Goal: Transaction & Acquisition: Purchase product/service

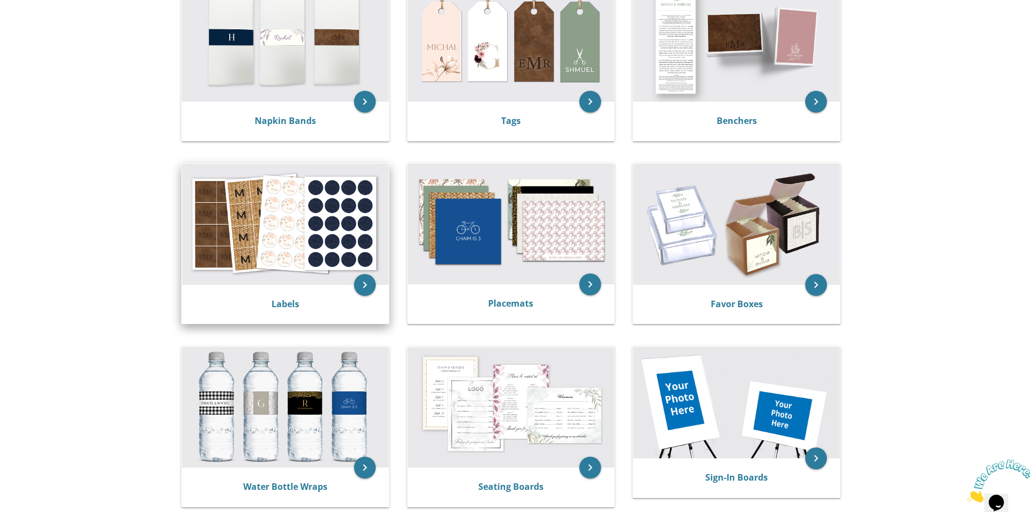
scroll to position [272, 0]
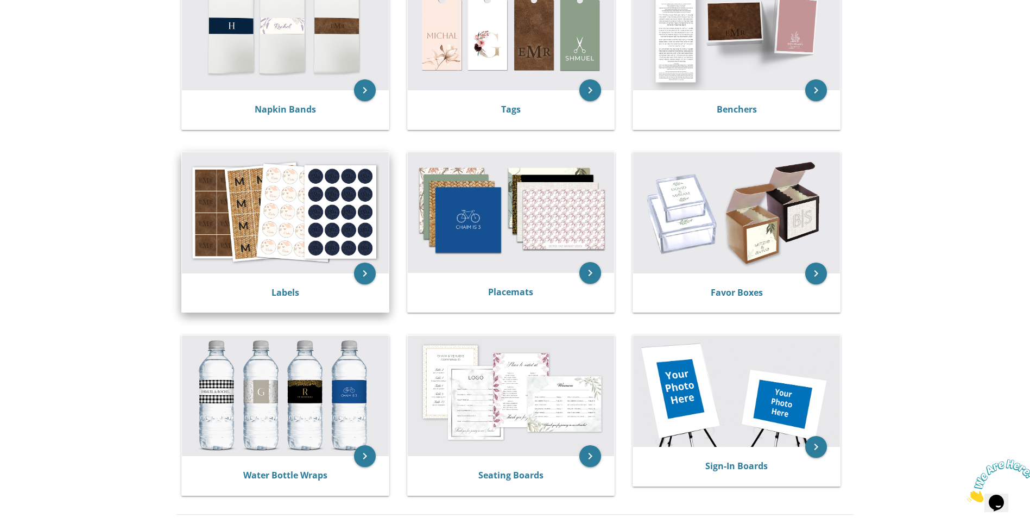
click at [313, 194] on img at bounding box center [285, 212] width 207 height 121
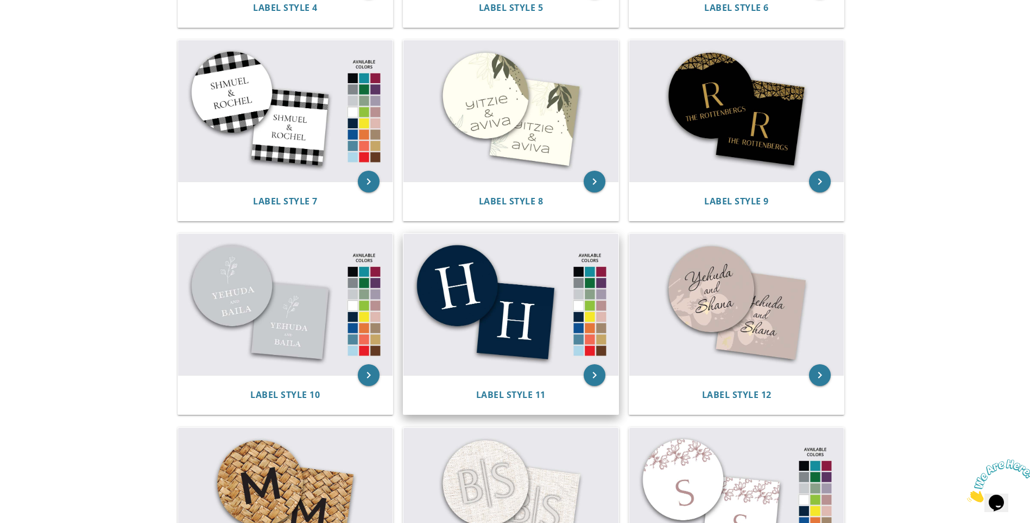
scroll to position [584, 0]
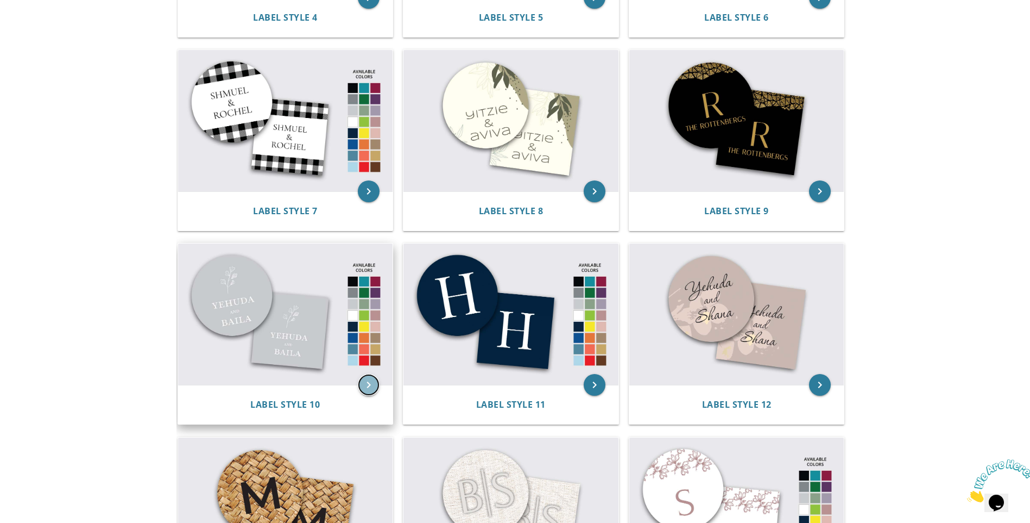
click at [367, 385] on icon "keyboard_arrow_right" at bounding box center [369, 385] width 22 height 22
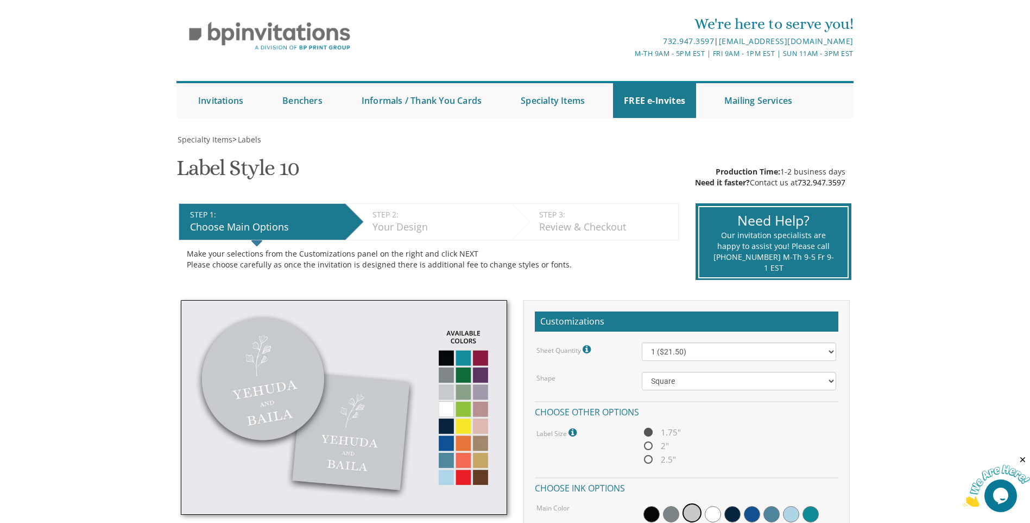
scroll to position [136, 0]
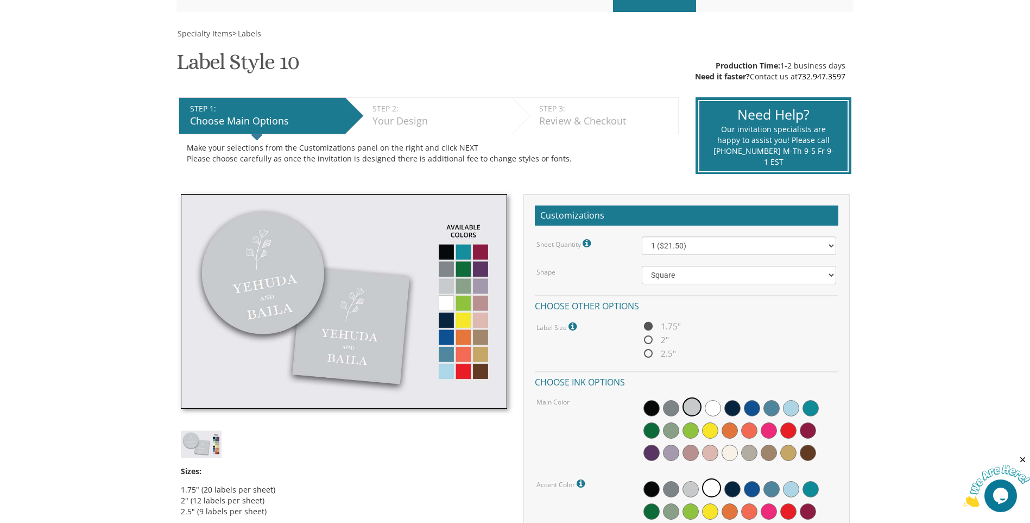
click at [462, 320] on img at bounding box center [344, 301] width 326 height 215
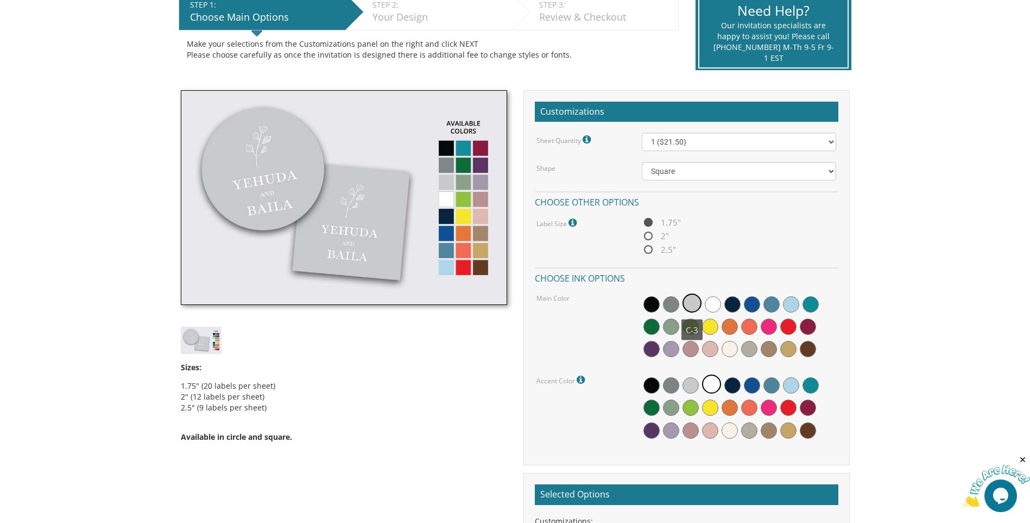
scroll to position [244, 0]
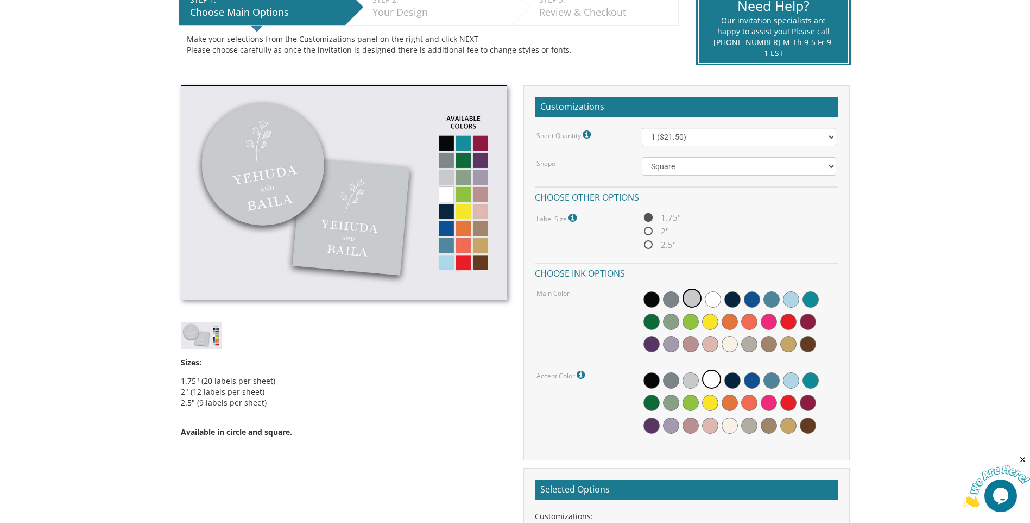
click at [649, 230] on span "2"" at bounding box center [655, 231] width 27 height 14
click at [649, 230] on input "2"" at bounding box center [645, 231] width 7 height 7
radio input "true"
click at [648, 218] on span "1.75"" at bounding box center [661, 218] width 39 height 14
click at [648, 218] on input "1.75"" at bounding box center [645, 218] width 7 height 7
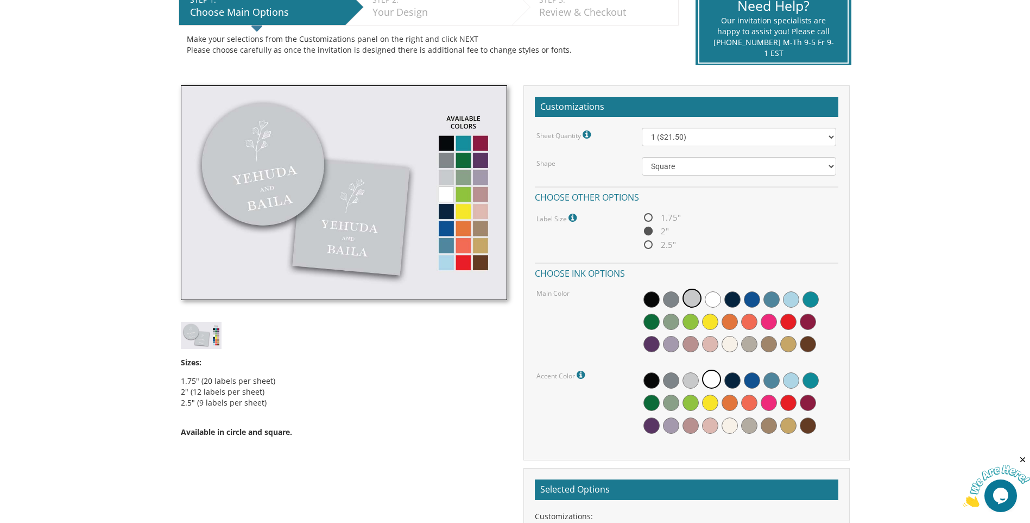
radio input "true"
click at [708, 135] on select "1 ($21.50) 2 ($25.00) 3 ($28.50) 4 ($32.00) 5 ($35.50) 6 ($39.00) 7 ($42.50) 8 …" at bounding box center [739, 137] width 194 height 18
click at [642, 128] on select "1 ($21.50) 2 ($25.00) 3 ($28.50) 4 ($32.00) 5 ($35.50) 6 ($39.00) 7 ($42.50) 8 …" at bounding box center [739, 137] width 194 height 18
click at [691, 141] on select "1 ($21.50) 2 ($25.00) 3 ($28.50) 4 ($32.00) 5 ($35.50) 6 ($39.00) 7 ($42.50) 8 …" at bounding box center [739, 137] width 194 height 18
select select "3"
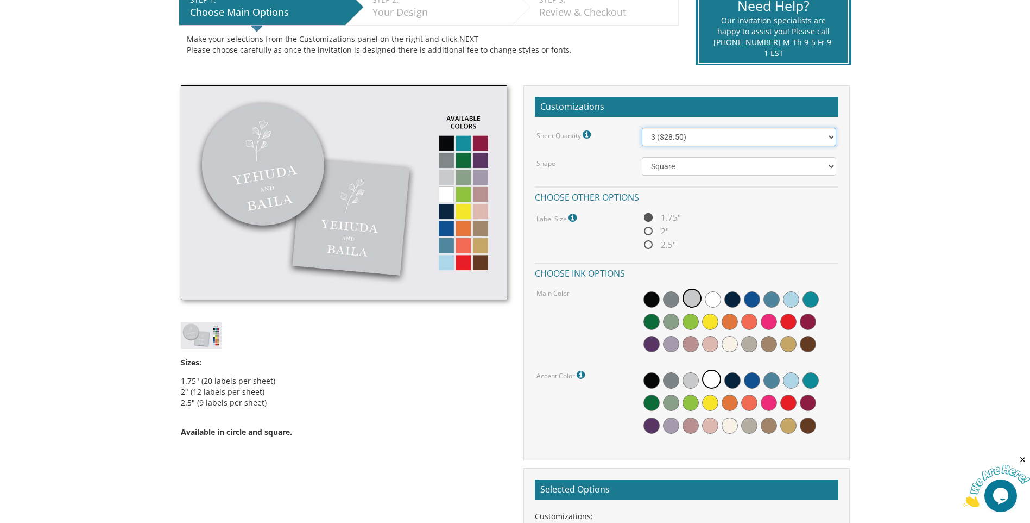
click at [642, 128] on select "1 ($21.50) 2 ($25.00) 3 ($28.50) 4 ($32.00) 5 ($35.50) 6 ($39.00) 7 ($42.50) 8 …" at bounding box center [739, 137] width 194 height 18
click at [730, 169] on select "Square Circle" at bounding box center [739, 166] width 194 height 18
click at [642, 157] on select "Square Circle" at bounding box center [739, 166] width 194 height 18
click at [707, 170] on select "Square Circle" at bounding box center [739, 166] width 194 height 18
select select "url("/store/pc/invitations/parts/11x11.jpg")"
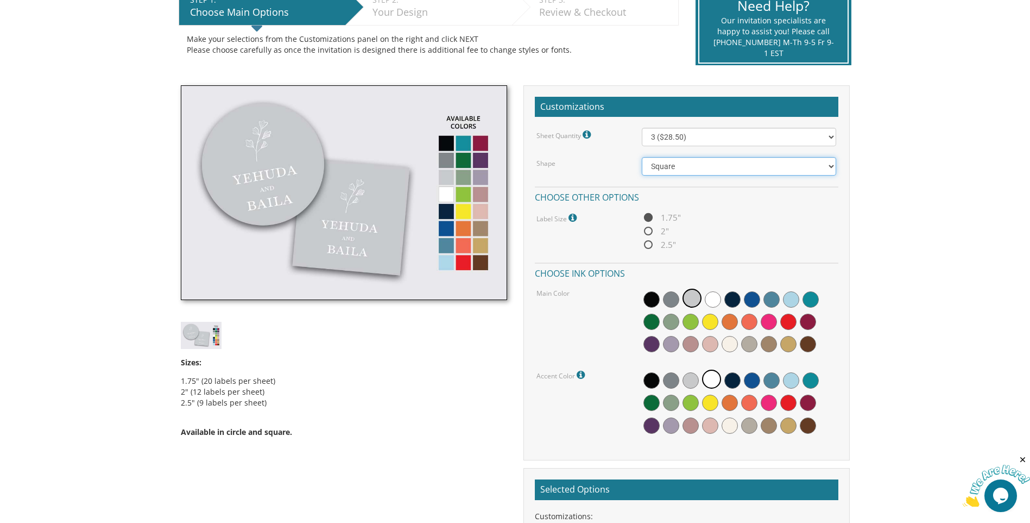
click at [642, 157] on select "Square Circle" at bounding box center [739, 166] width 194 height 18
click at [713, 319] on span at bounding box center [710, 321] width 16 height 16
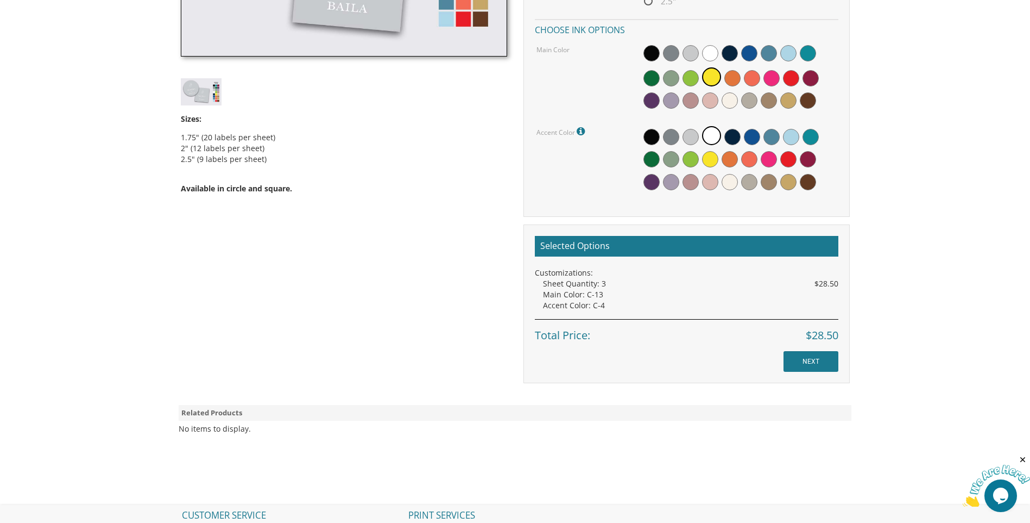
scroll to position [530, 0]
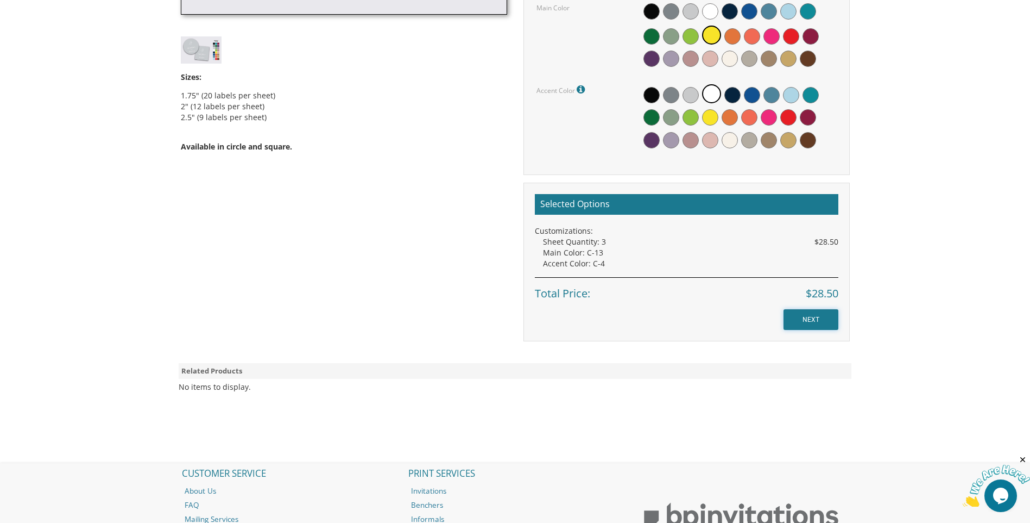
click at [802, 318] on input "NEXT" at bounding box center [811, 319] width 55 height 21
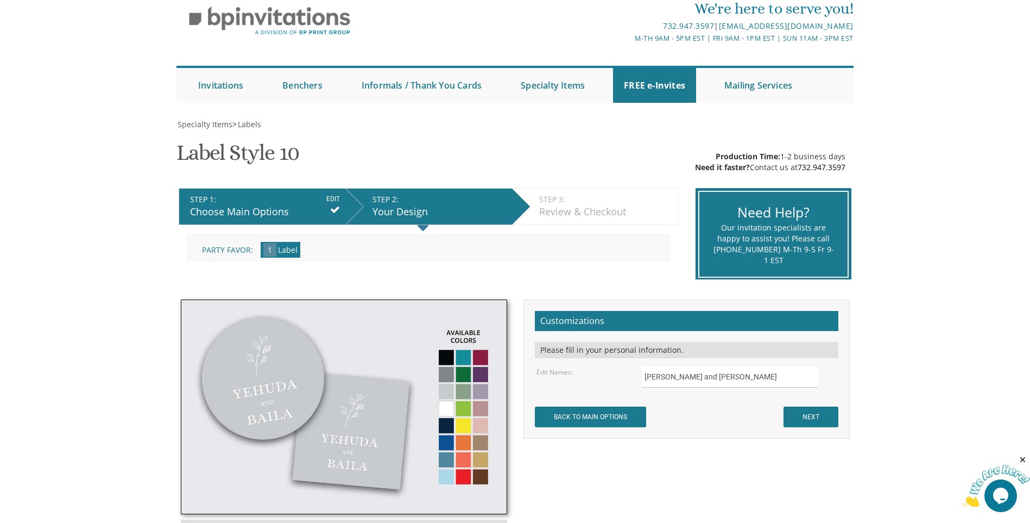
scroll to position [122, 0]
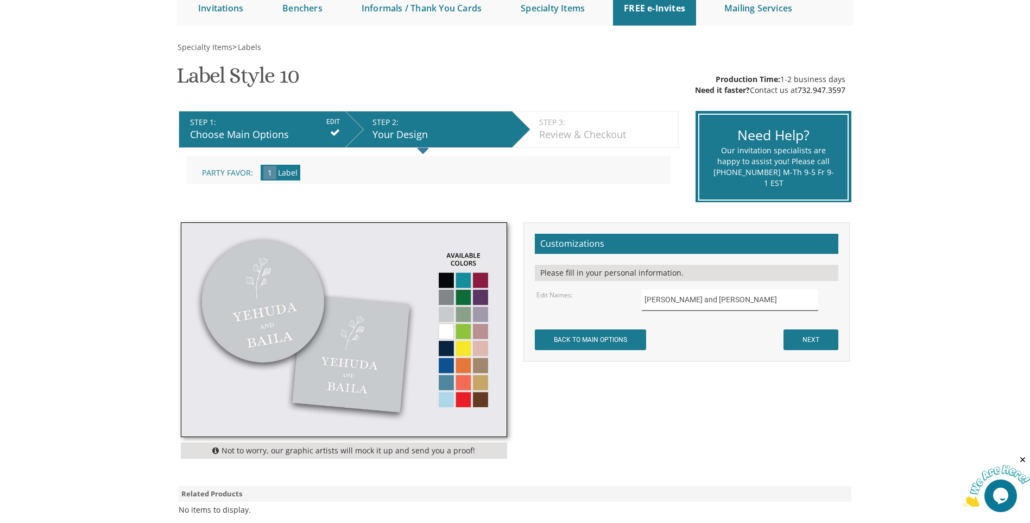
click at [677, 302] on input "Yehuda and Baila" at bounding box center [730, 299] width 177 height 21
drag, startPoint x: 740, startPoint y: 294, endPoint x: 616, endPoint y: 294, distance: 123.9
click at [616, 294] on div "Edit Names: Yehuda and Baila" at bounding box center [687, 299] width 316 height 21
click at [605, 346] on input "BACK TO MAIN OPTIONS" at bounding box center [590, 339] width 111 height 21
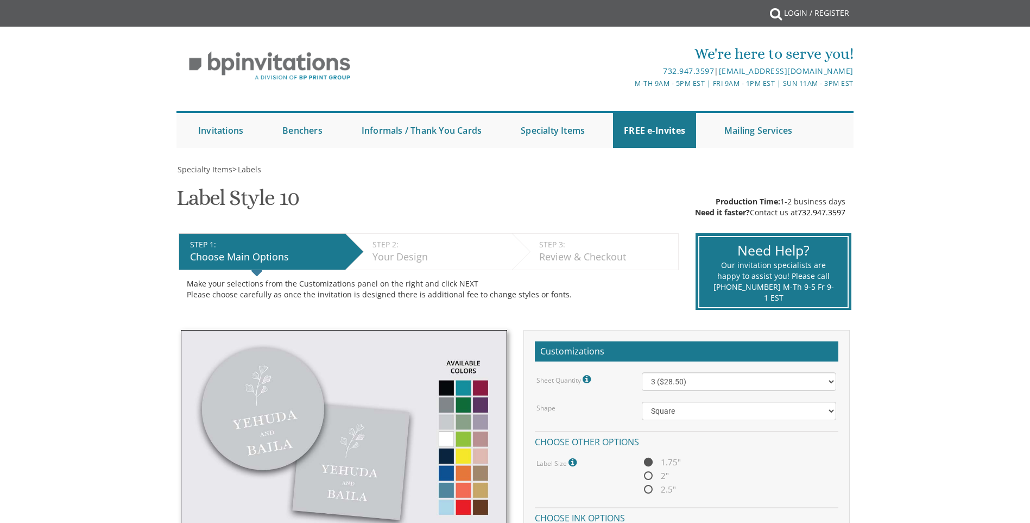
select select "3"
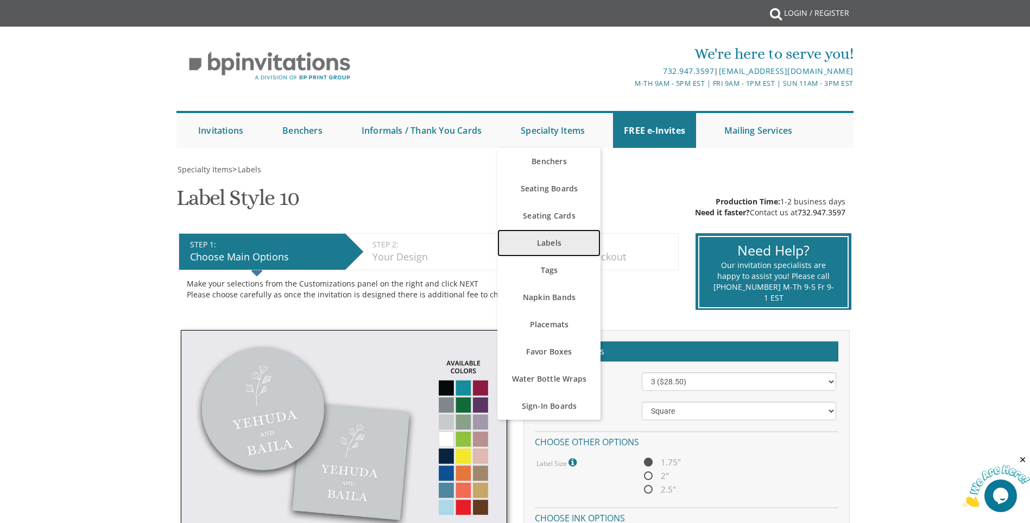
click at [551, 241] on link "Labels" at bounding box center [549, 242] width 103 height 27
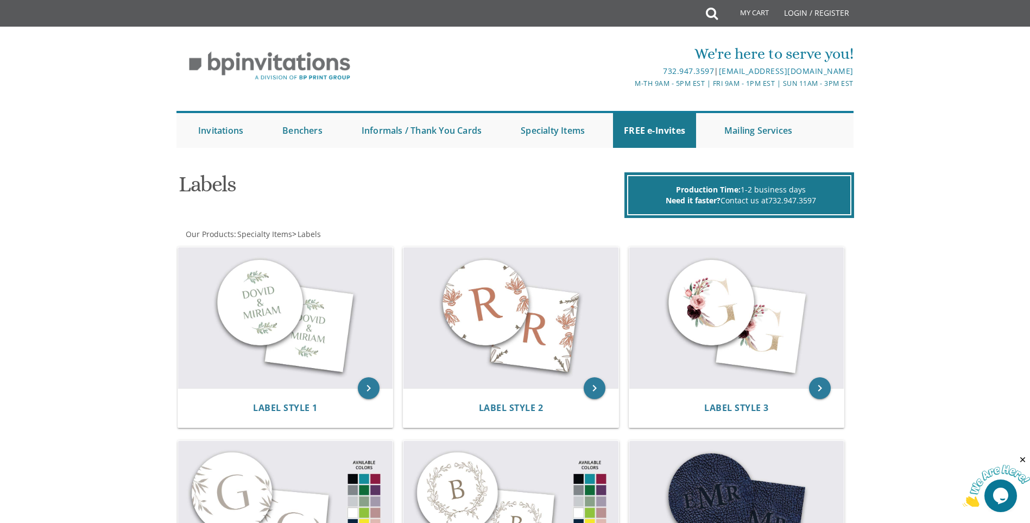
drag, startPoint x: 342, startPoint y: 5, endPoint x: 453, endPoint y: 71, distance: 128.6
click at [456, 72] on div "732.947.3597 | invitations@bpprintgroup.com" at bounding box center [628, 71] width 451 height 13
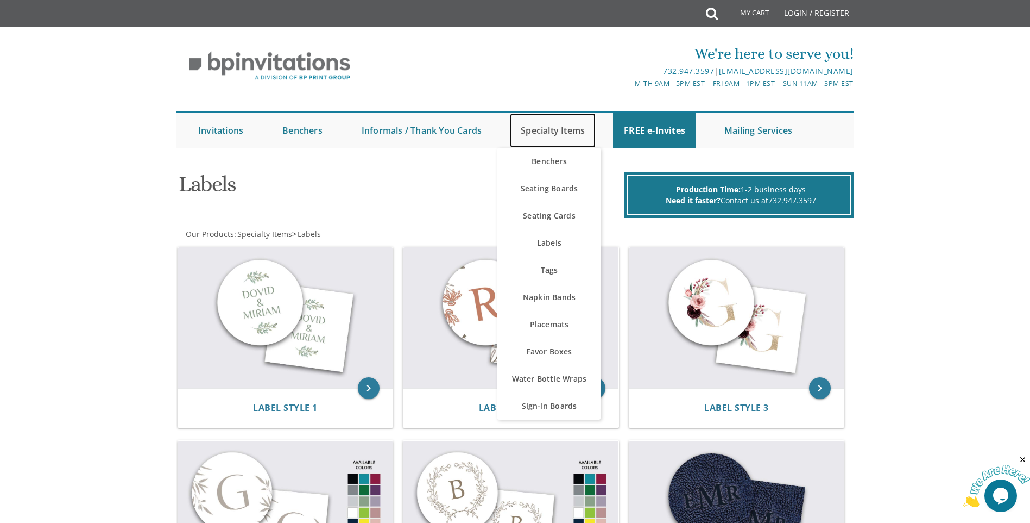
click at [552, 133] on link "Specialty Items" at bounding box center [553, 130] width 86 height 35
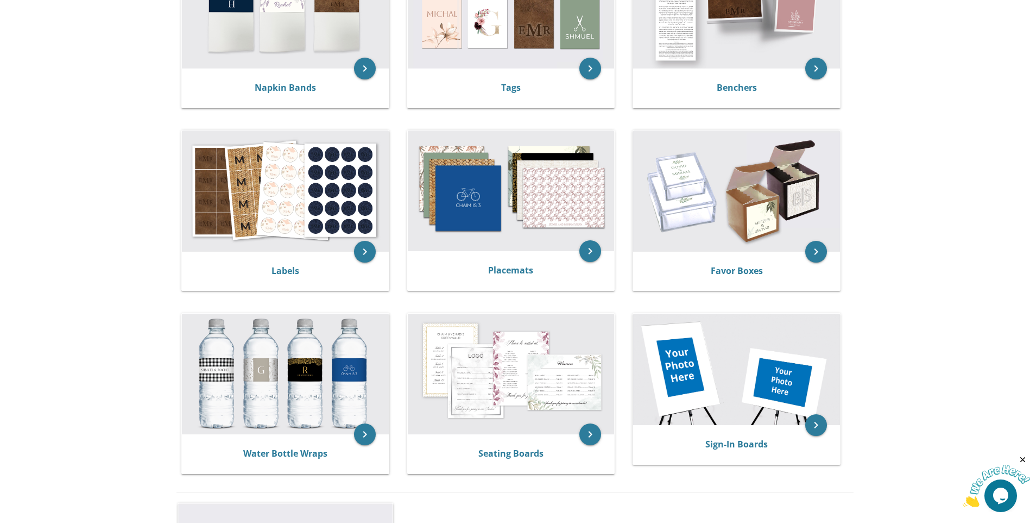
scroll to position [299, 0]
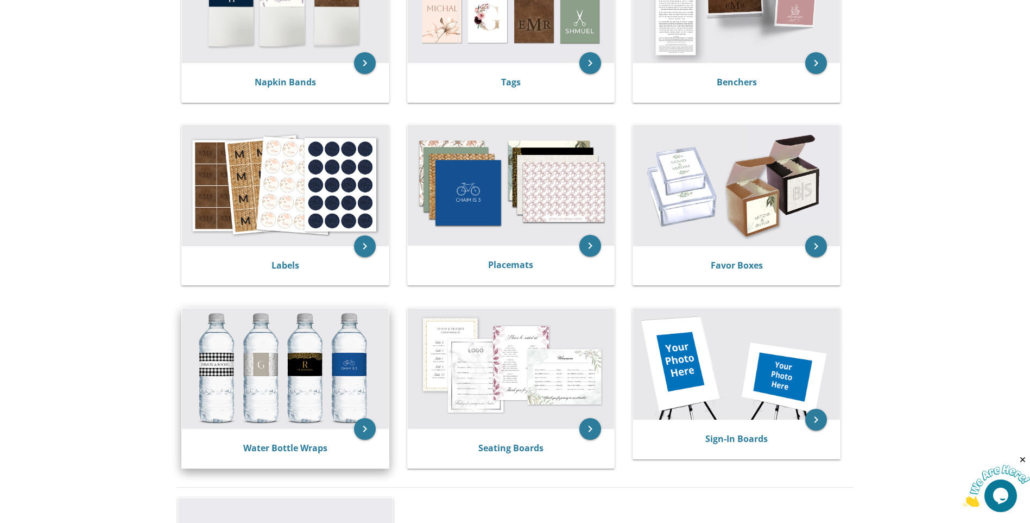
click at [288, 358] on img at bounding box center [285, 368] width 207 height 121
click at [252, 393] on img at bounding box center [285, 368] width 207 height 121
click at [367, 435] on icon "keyboard_arrow_right" at bounding box center [365, 429] width 22 height 22
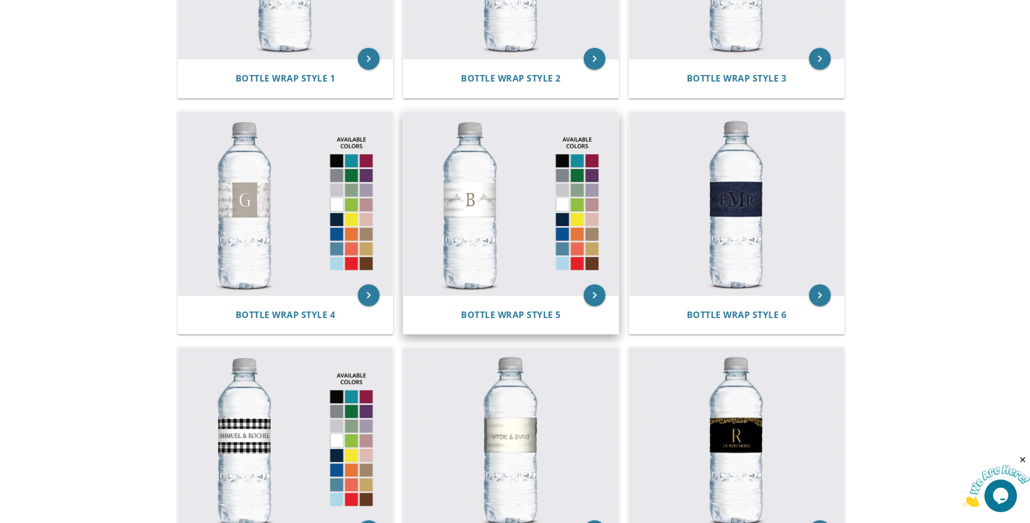
scroll to position [367, 0]
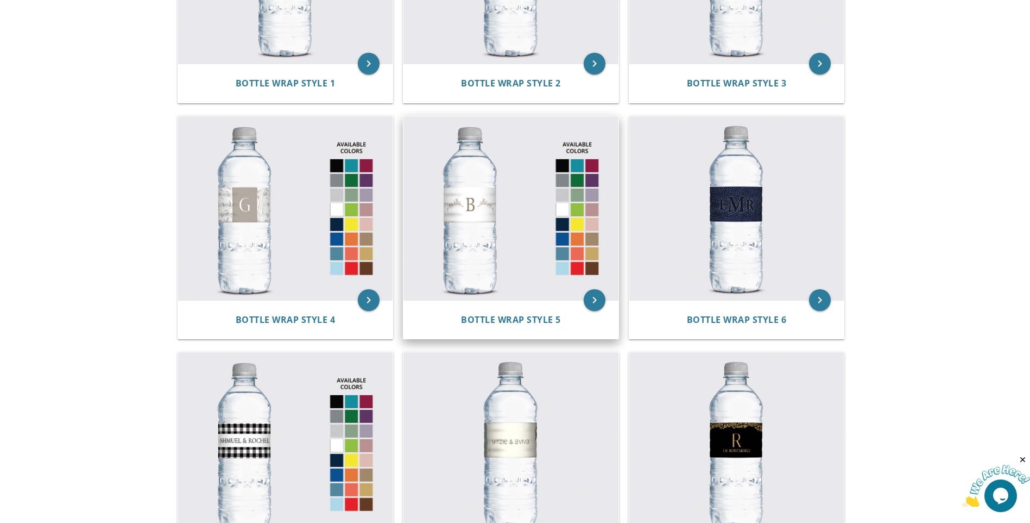
click at [482, 209] on img at bounding box center [511, 208] width 215 height 184
click at [474, 186] on img at bounding box center [511, 208] width 215 height 184
click at [590, 301] on icon "keyboard_arrow_right" at bounding box center [595, 300] width 22 height 22
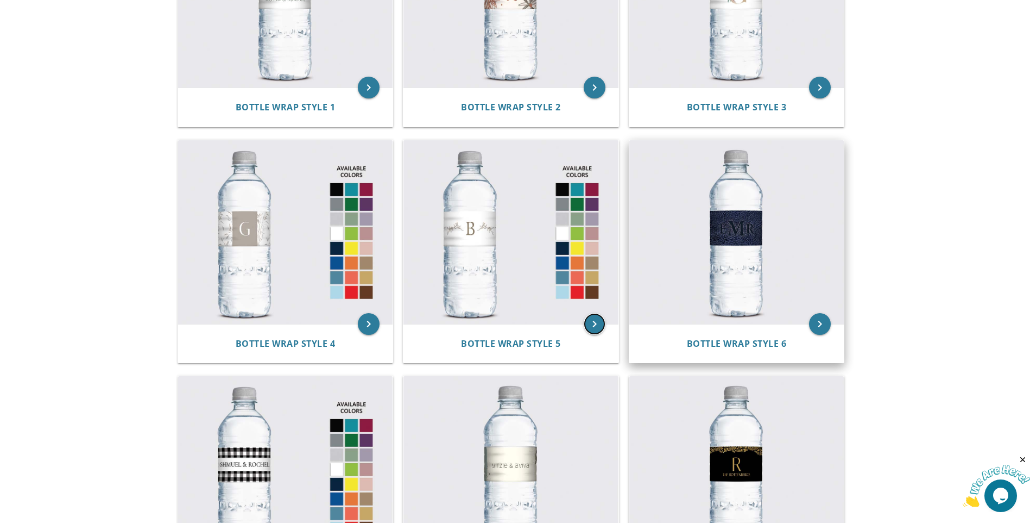
scroll to position [340, 0]
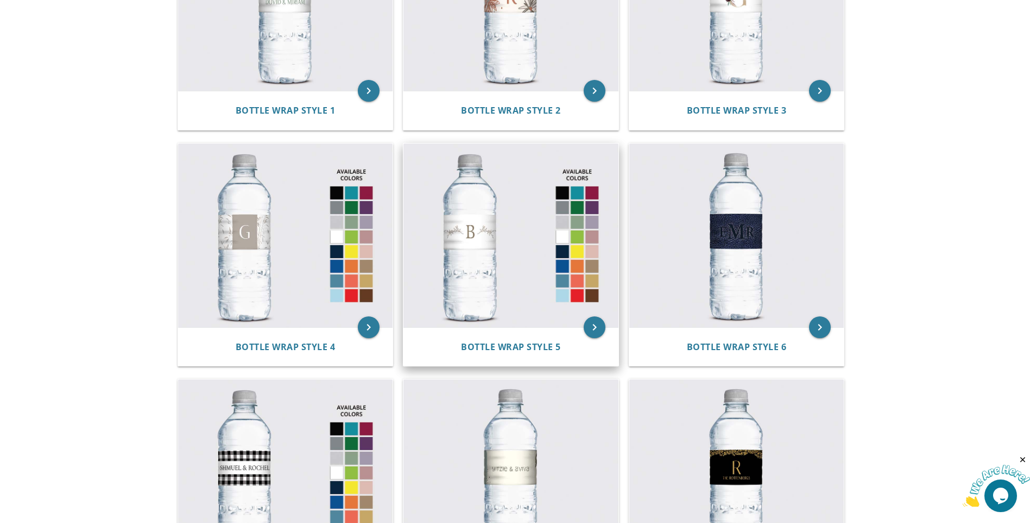
click at [562, 240] on img at bounding box center [511, 235] width 215 height 184
click at [589, 333] on icon "keyboard_arrow_right" at bounding box center [595, 327] width 22 height 22
click at [590, 332] on icon "keyboard_arrow_right" at bounding box center [595, 327] width 22 height 22
click at [589, 324] on icon "keyboard_arrow_right" at bounding box center [595, 327] width 22 height 22
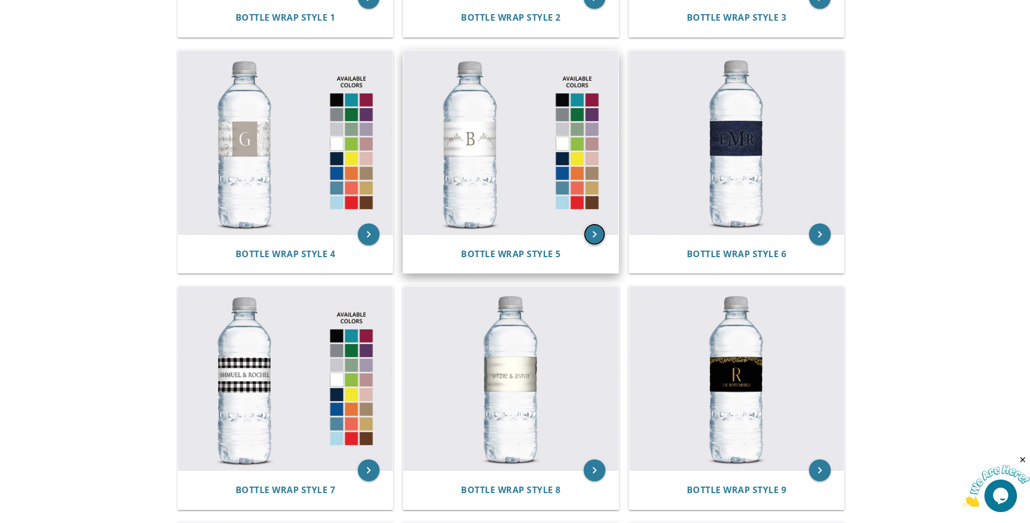
scroll to position [435, 0]
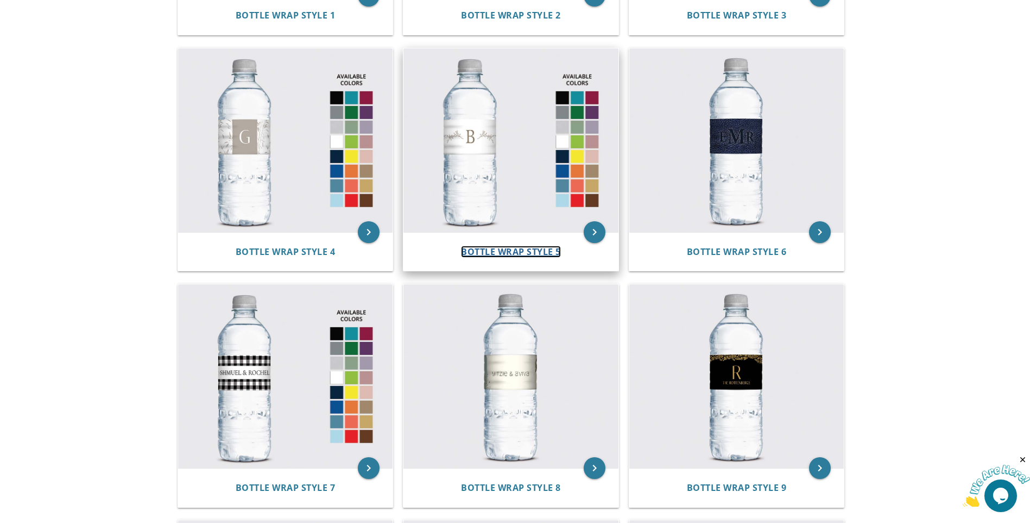
click at [518, 250] on span "Bottle Wrap Style 5" at bounding box center [511, 252] width 100 height 12
click at [546, 246] on span "Bottle Wrap Style 5" at bounding box center [511, 252] width 100 height 12
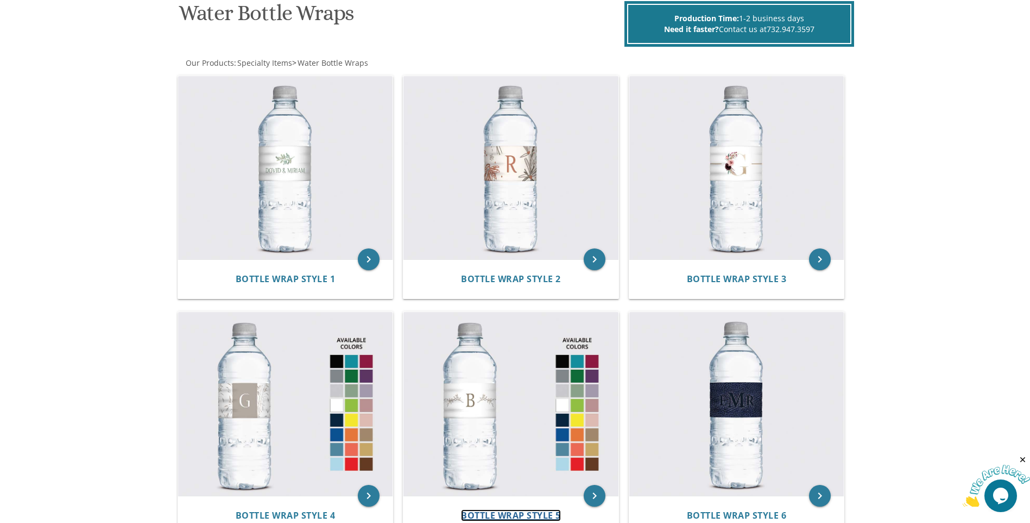
scroll to position [0, 0]
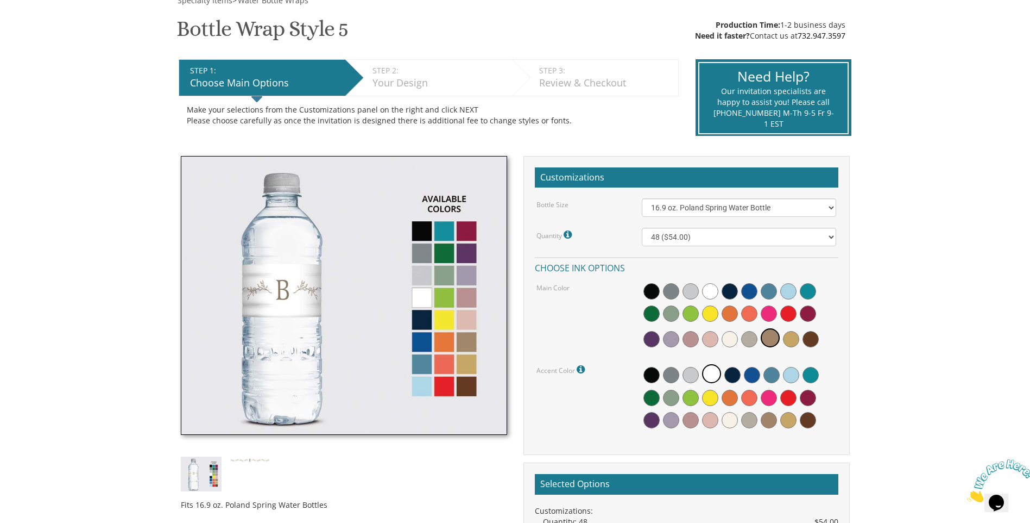
scroll to position [136, 0]
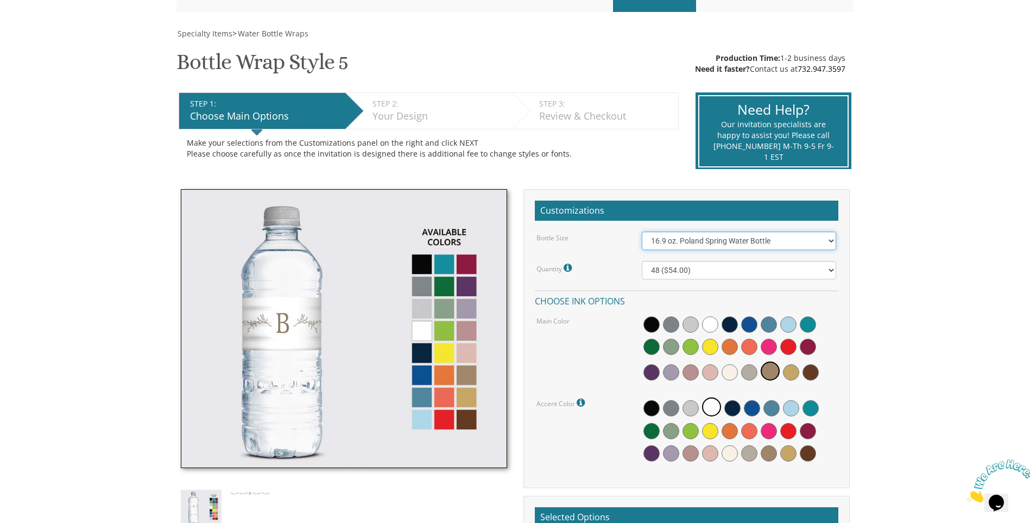
click at [737, 240] on select "16.9 oz. Poland Spring Water Bottle 13.5 oz. [PERSON_NAME] Water Bottle" at bounding box center [739, 240] width 194 height 18
click at [935, 291] on body "My Cart {{shoppingcart.totalQuantityDisplay}} Total: {{shoppingcart.subtotal}} …" at bounding box center [515, 403] width 1030 height 1079
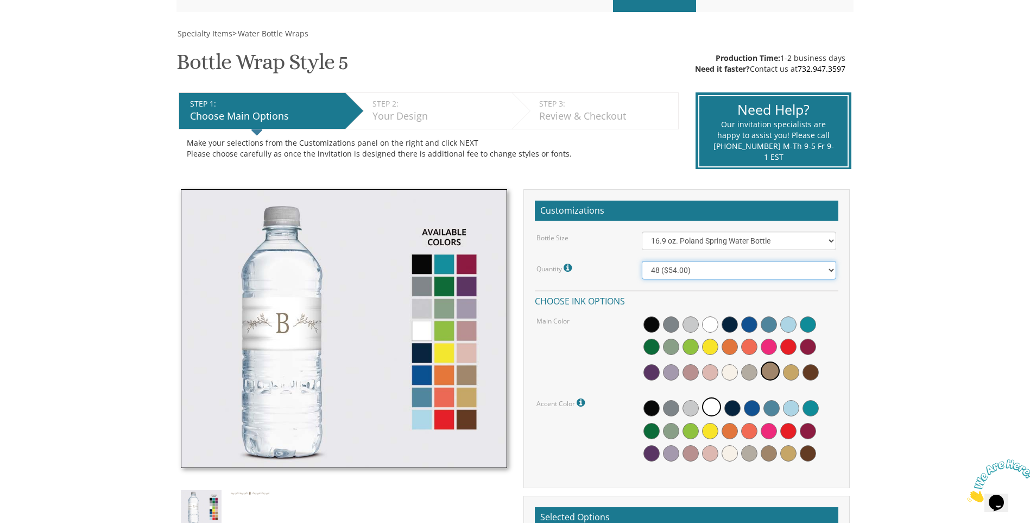
click at [738, 272] on select "48 ($54.00) 96 ($72.00) 144 ($99.00) 192 ($126.00)" at bounding box center [739, 270] width 194 height 18
click at [958, 261] on body "My Cart {{shoppingcart.totalQuantityDisplay}} Total: {{shoppingcart.subtotal}} …" at bounding box center [515, 403] width 1030 height 1079
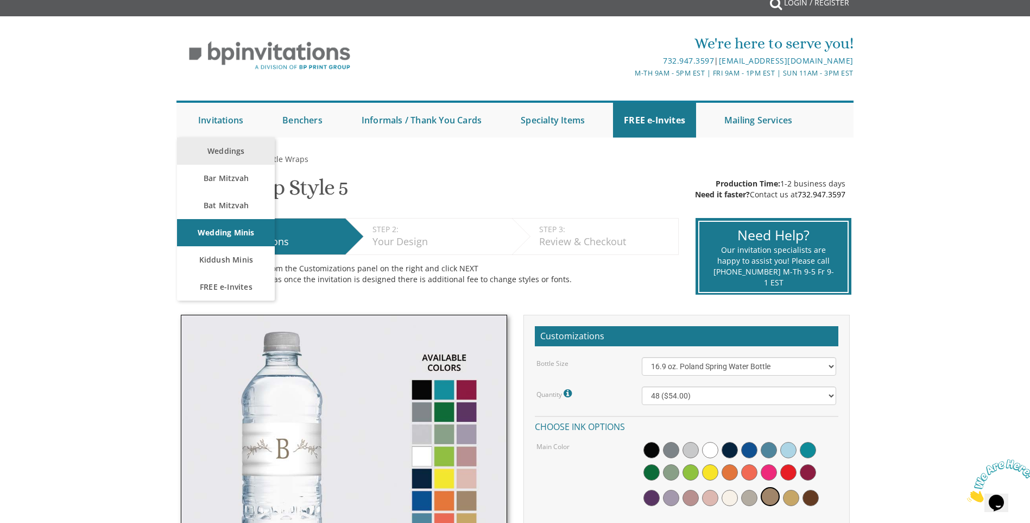
scroll to position [14, 0]
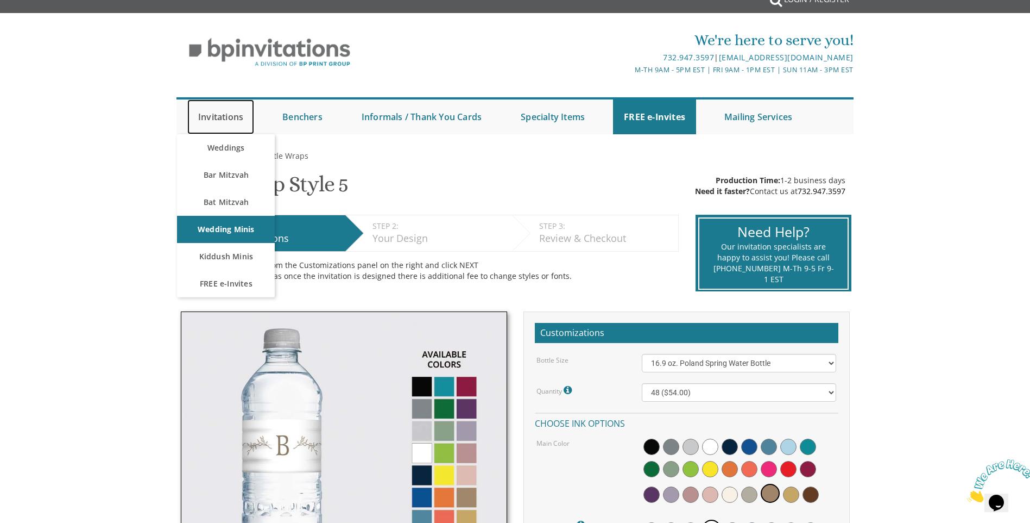
click at [232, 116] on link "Invitations" at bounding box center [220, 116] width 67 height 35
